Goal: Check status: Check status

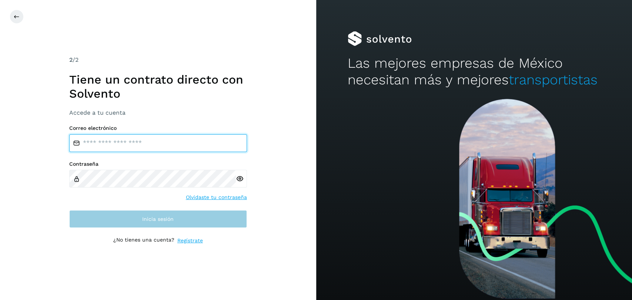
type input "**********"
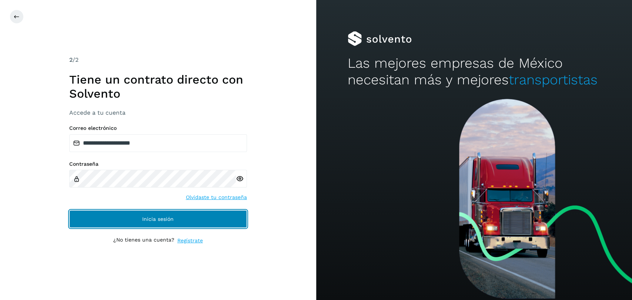
click at [222, 216] on button "Inicia sesión" at bounding box center [158, 219] width 178 height 18
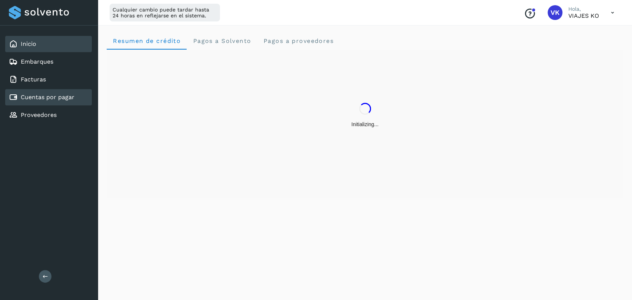
click at [56, 100] on link "Cuentas por pagar" at bounding box center [48, 97] width 54 height 7
